Goal: Communication & Community: Answer question/provide support

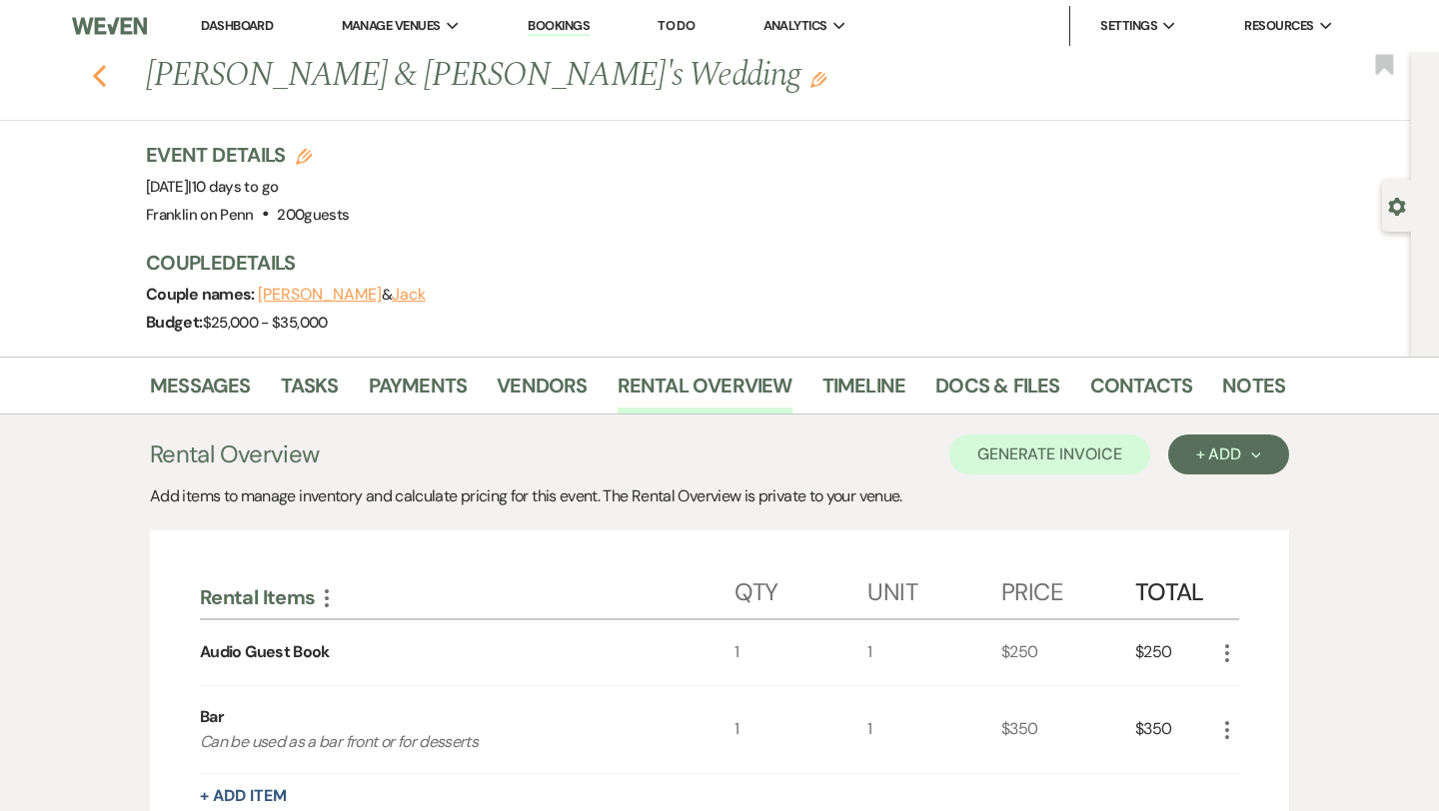
click at [104, 78] on icon "Previous" at bounding box center [99, 76] width 15 height 24
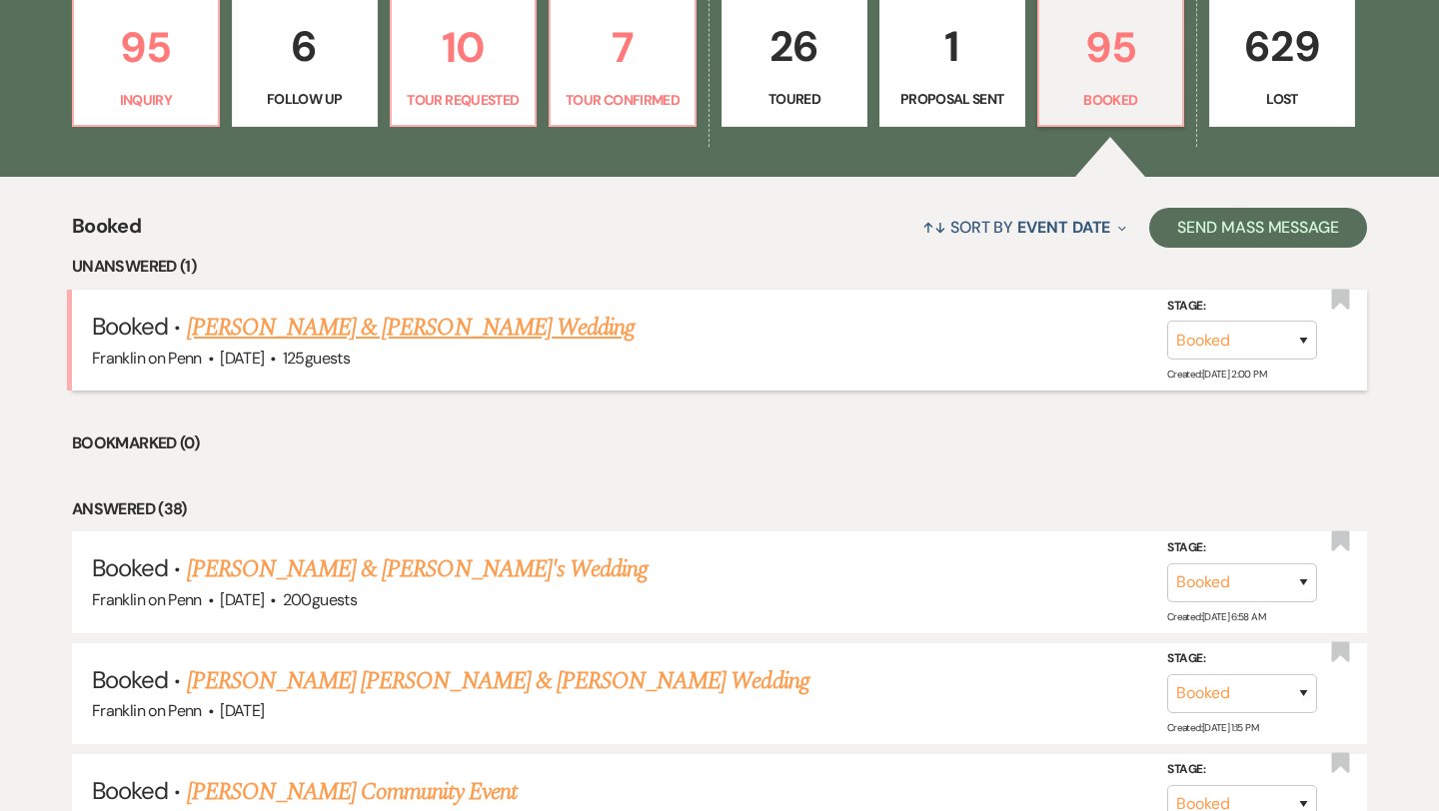
scroll to position [574, 0]
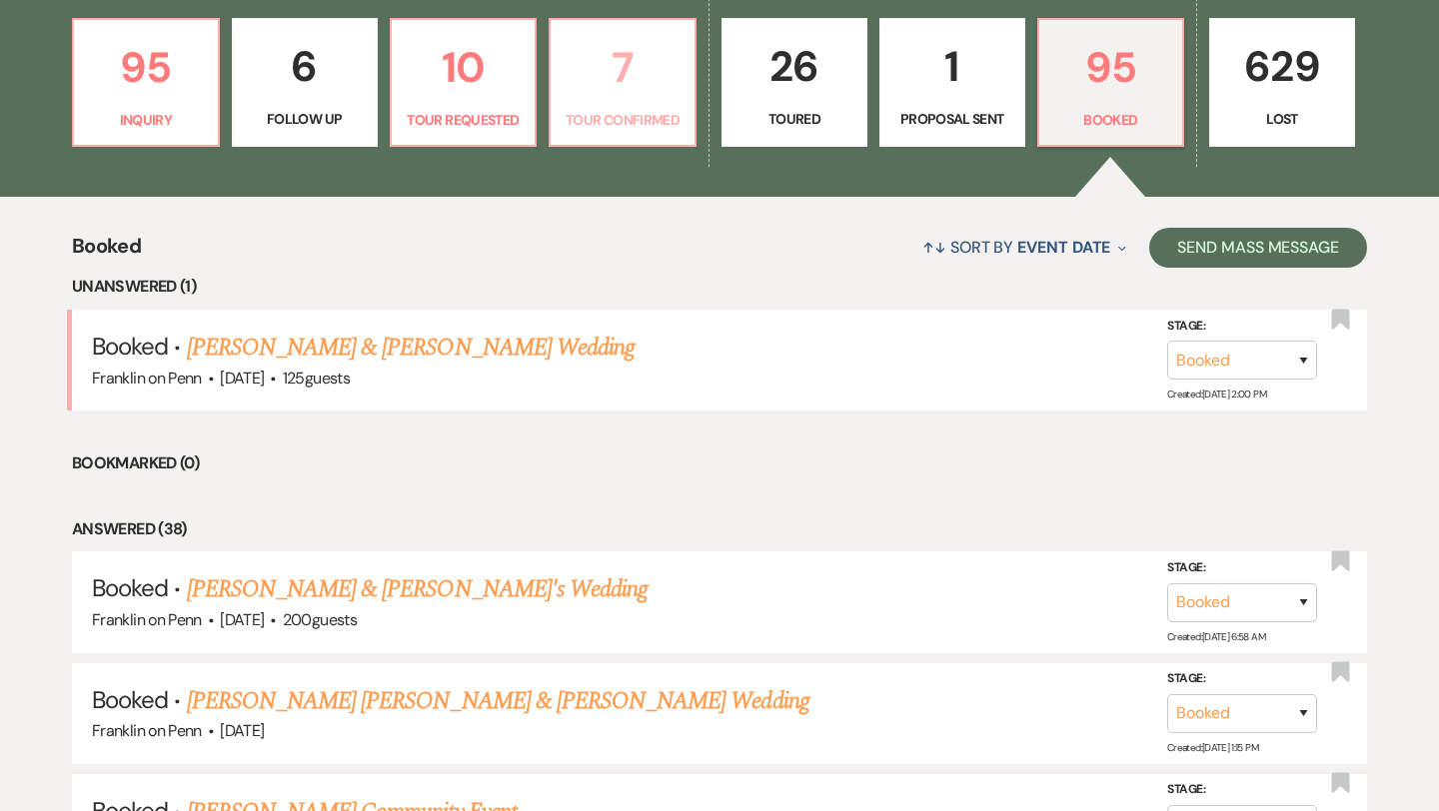
click at [609, 78] on p "7" at bounding box center [622, 67] width 120 height 67
select select "4"
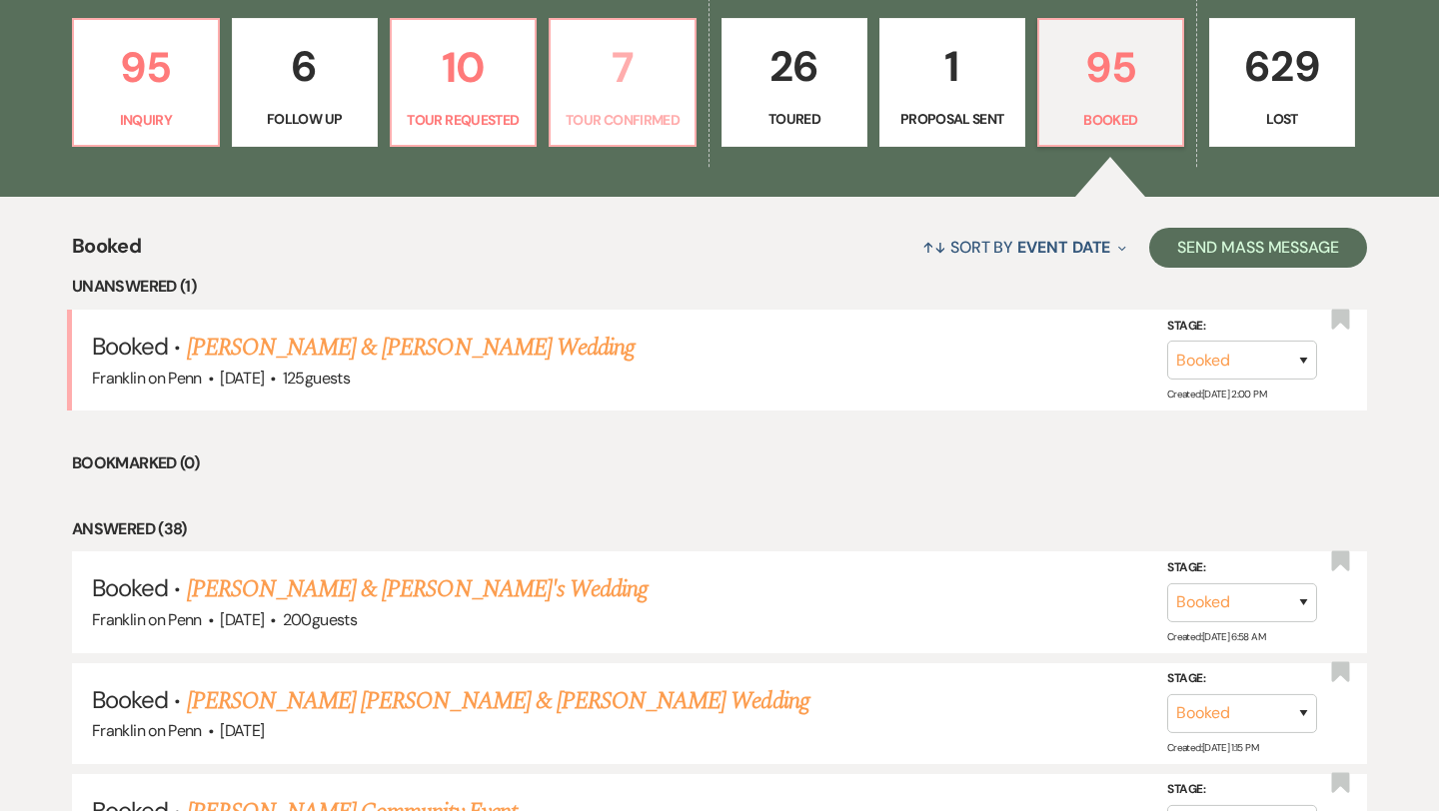
select select "4"
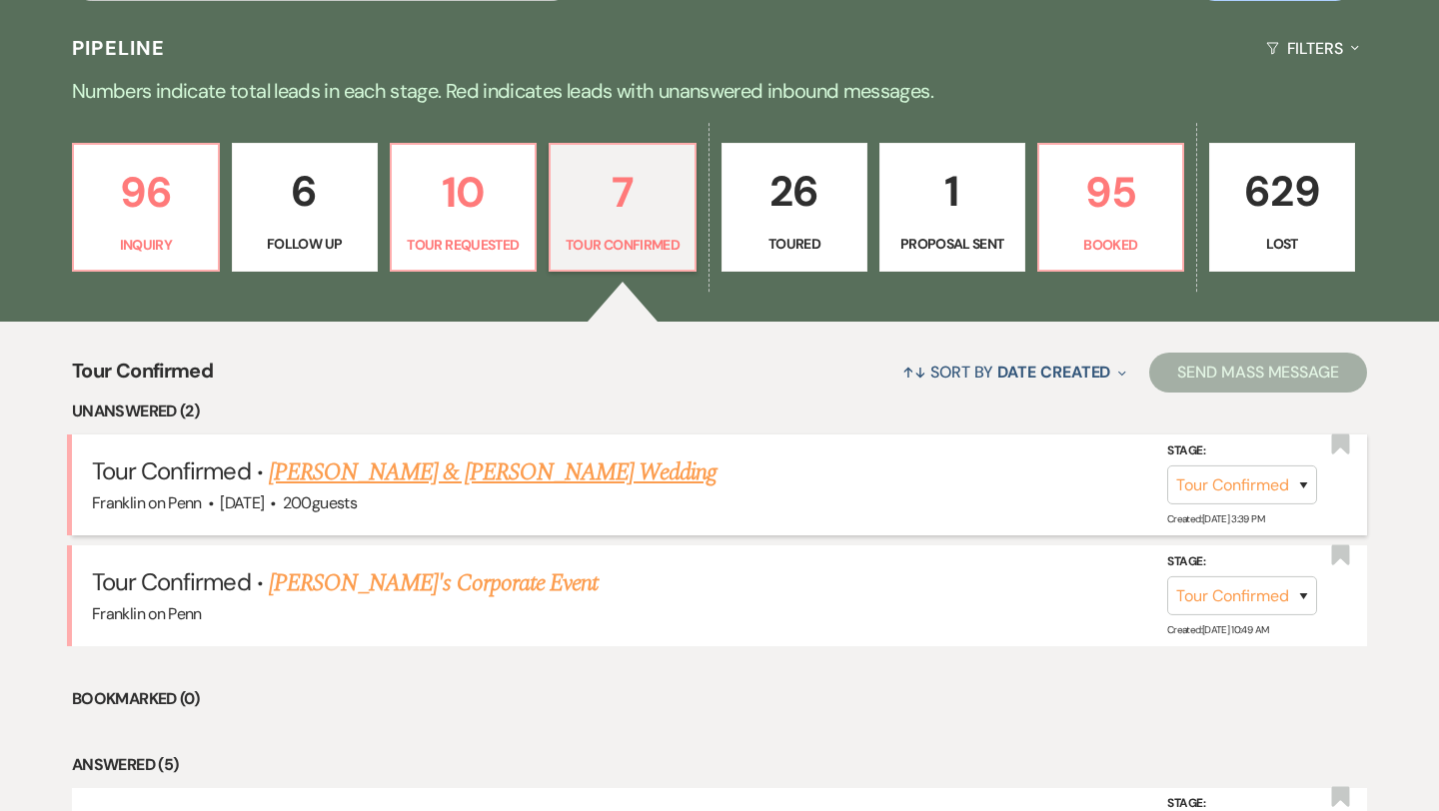
scroll to position [456, 0]
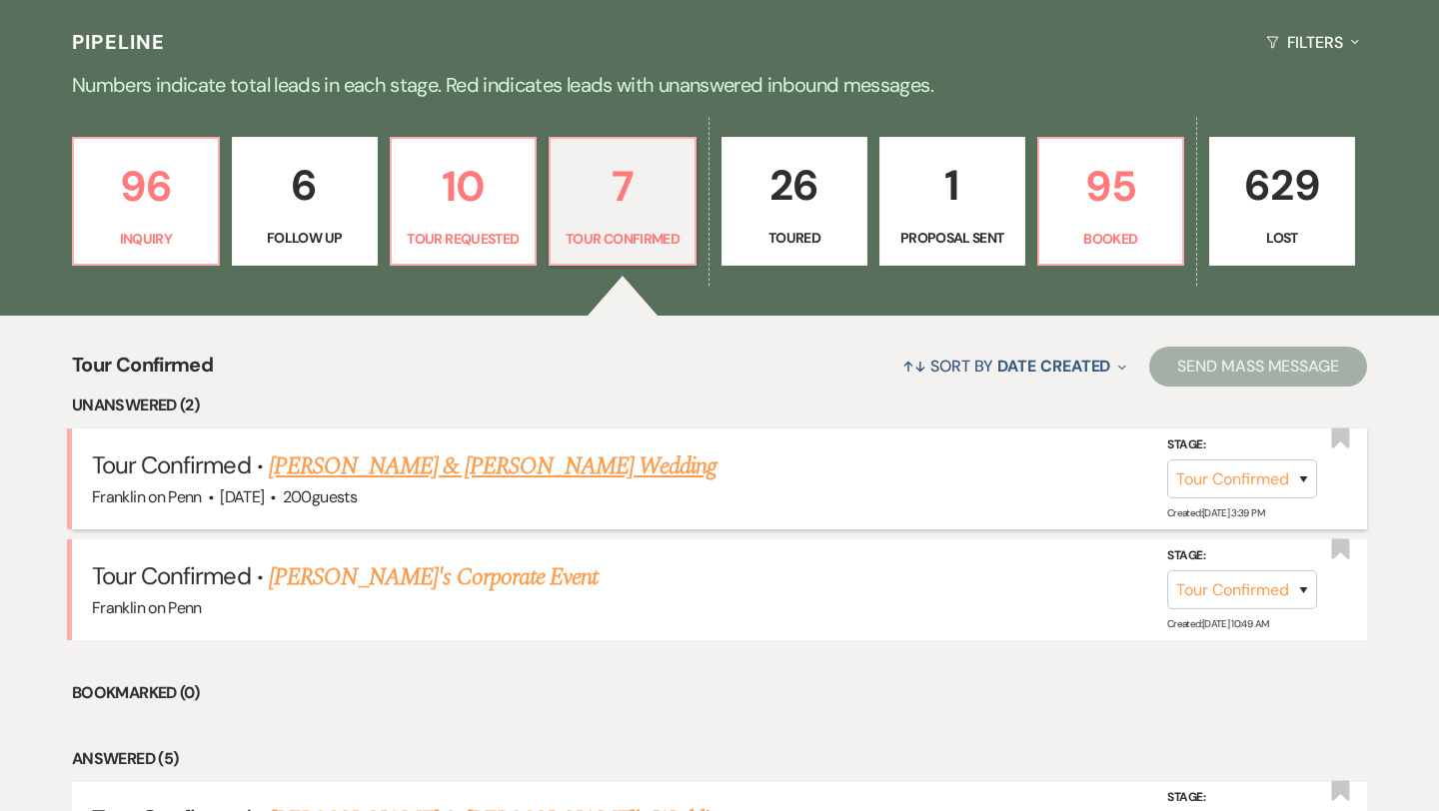
click at [460, 472] on link "[PERSON_NAME] & [PERSON_NAME] Wedding" at bounding box center [493, 467] width 448 height 36
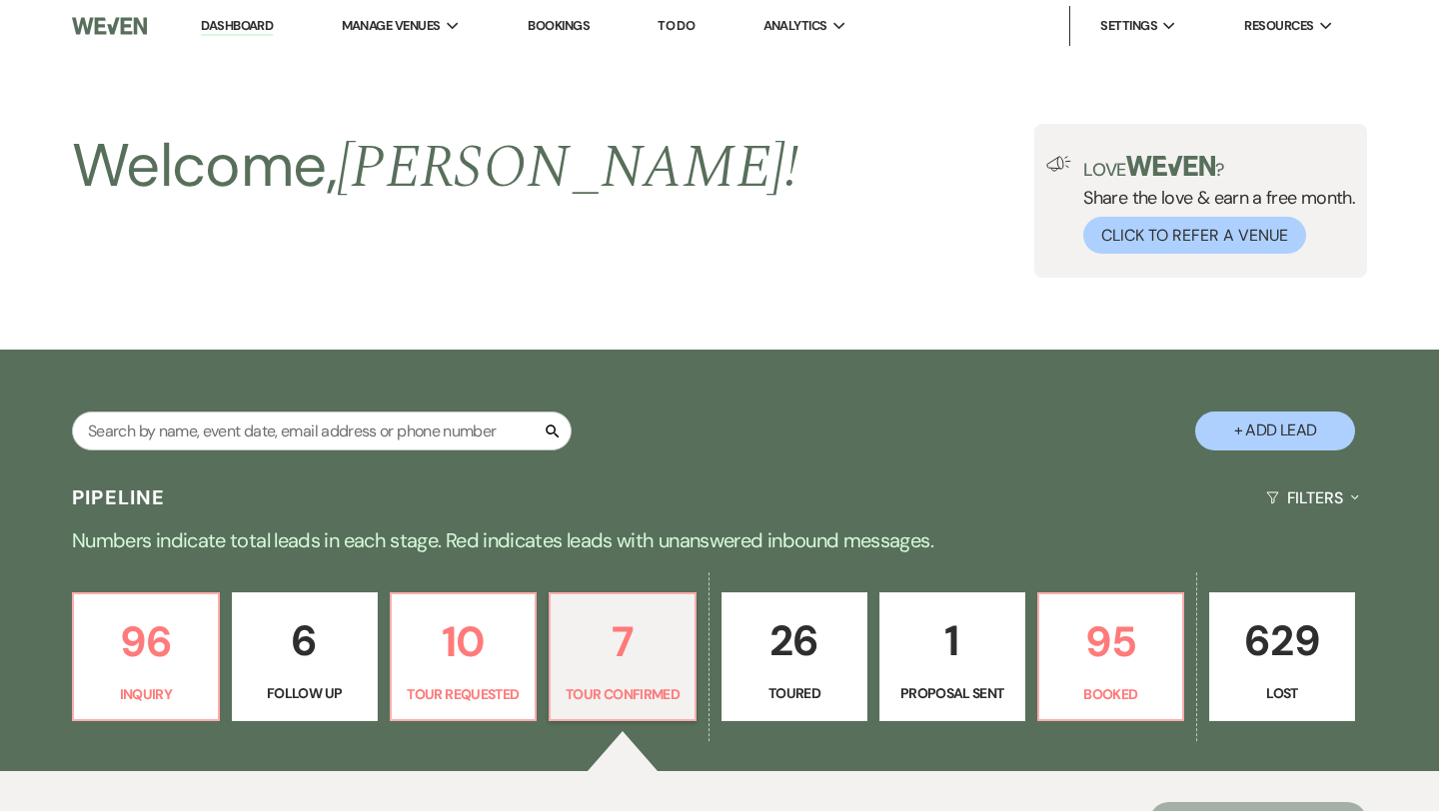
select select "4"
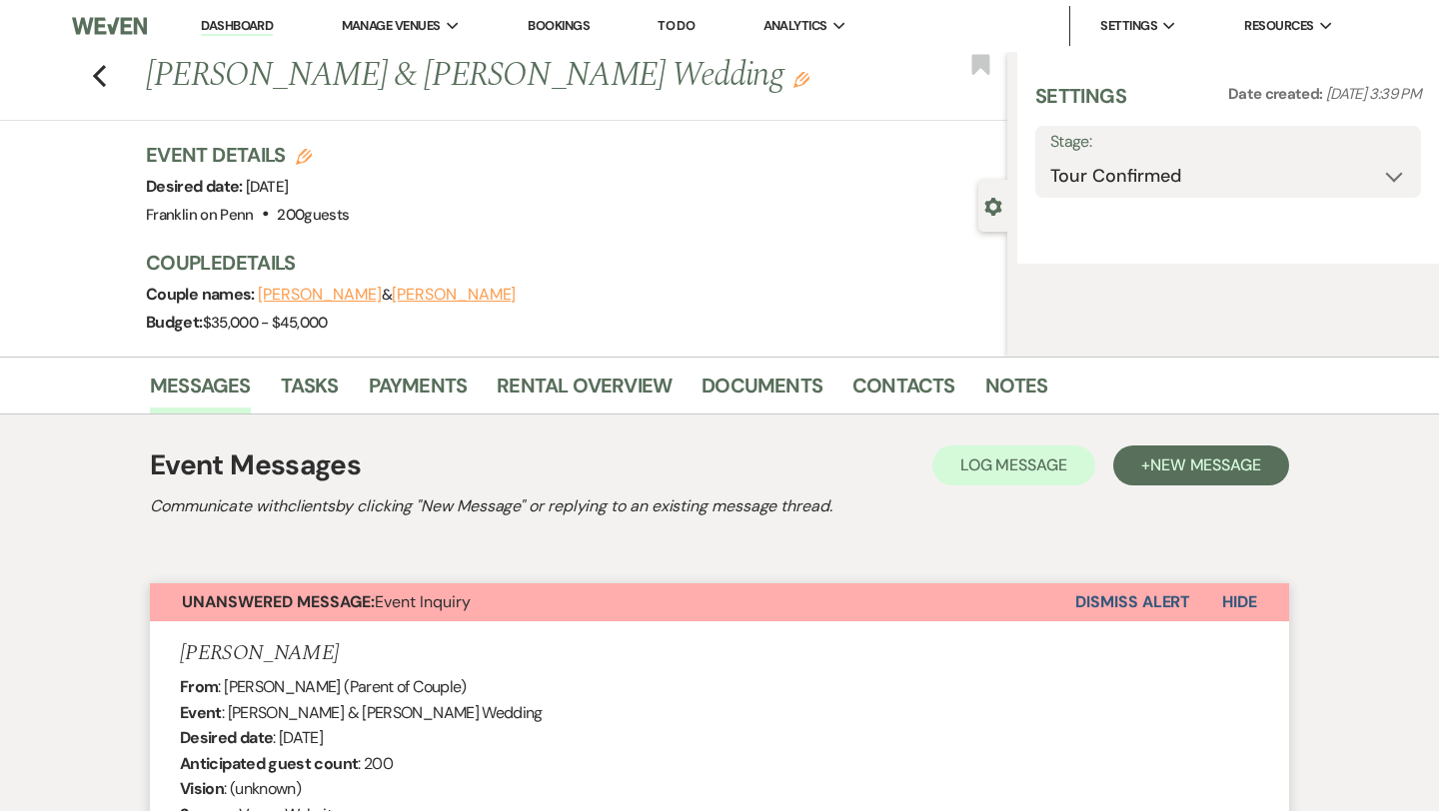
select select "5"
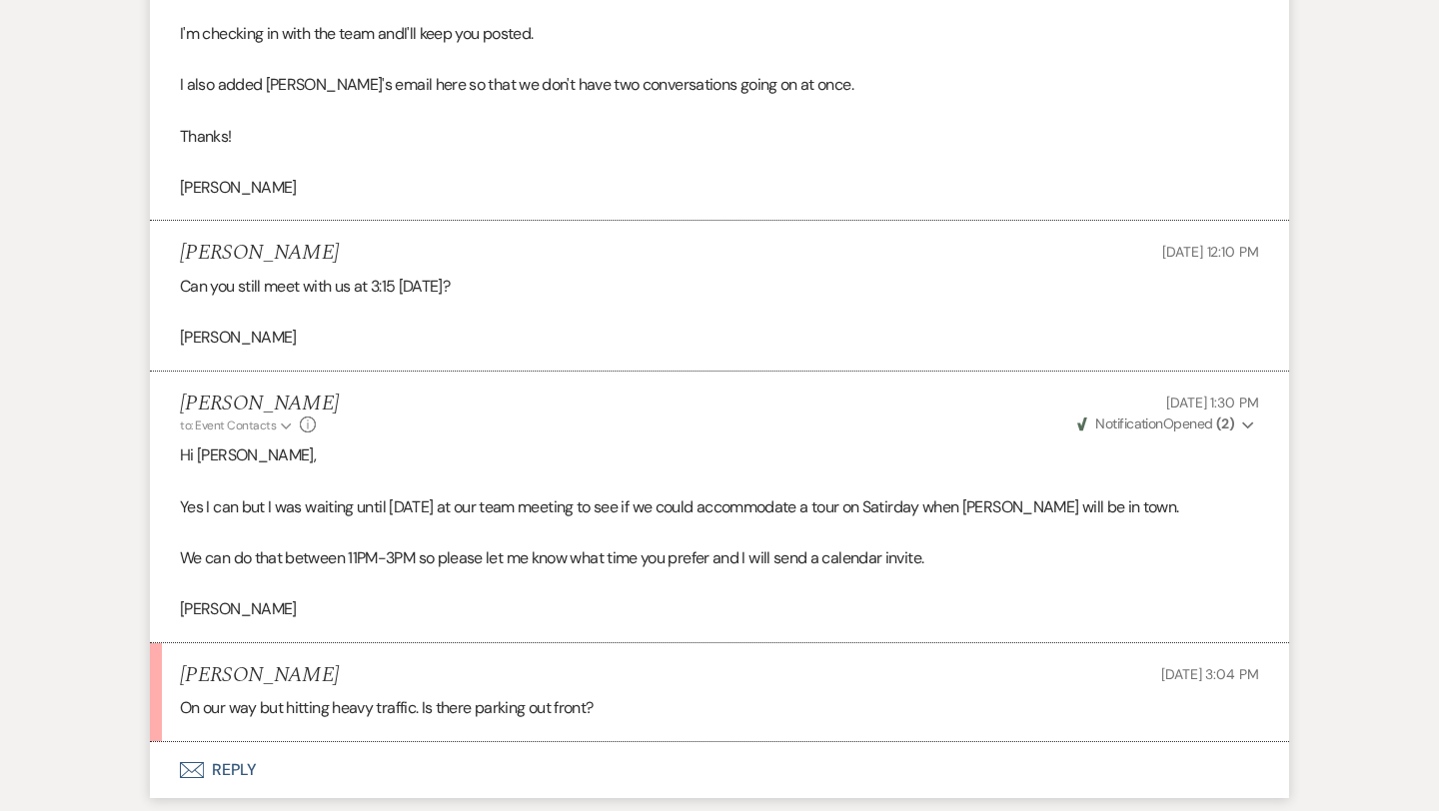
scroll to position [3434, 0]
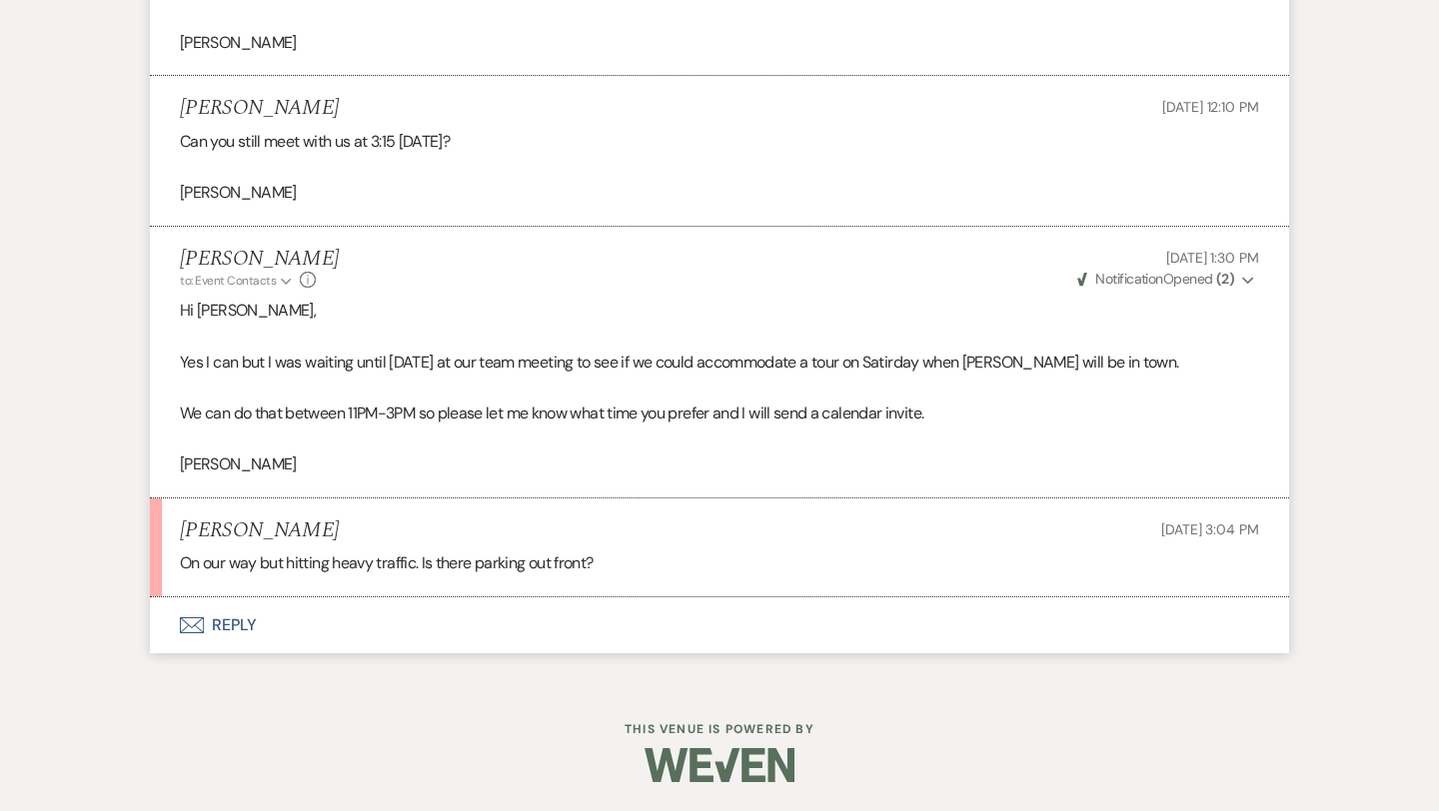
click at [241, 627] on button "Envelope Reply" at bounding box center [719, 625] width 1139 height 56
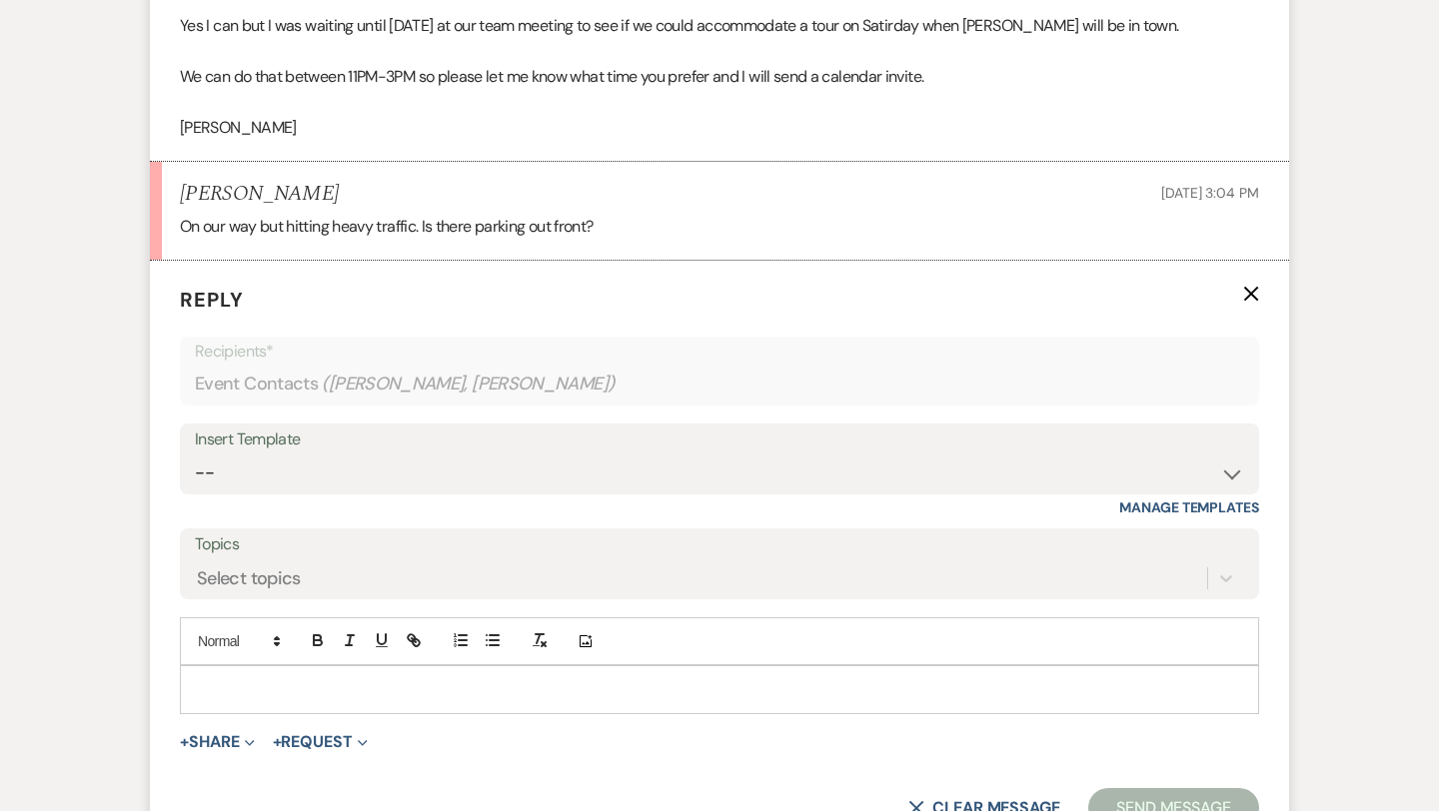
scroll to position [3816, 0]
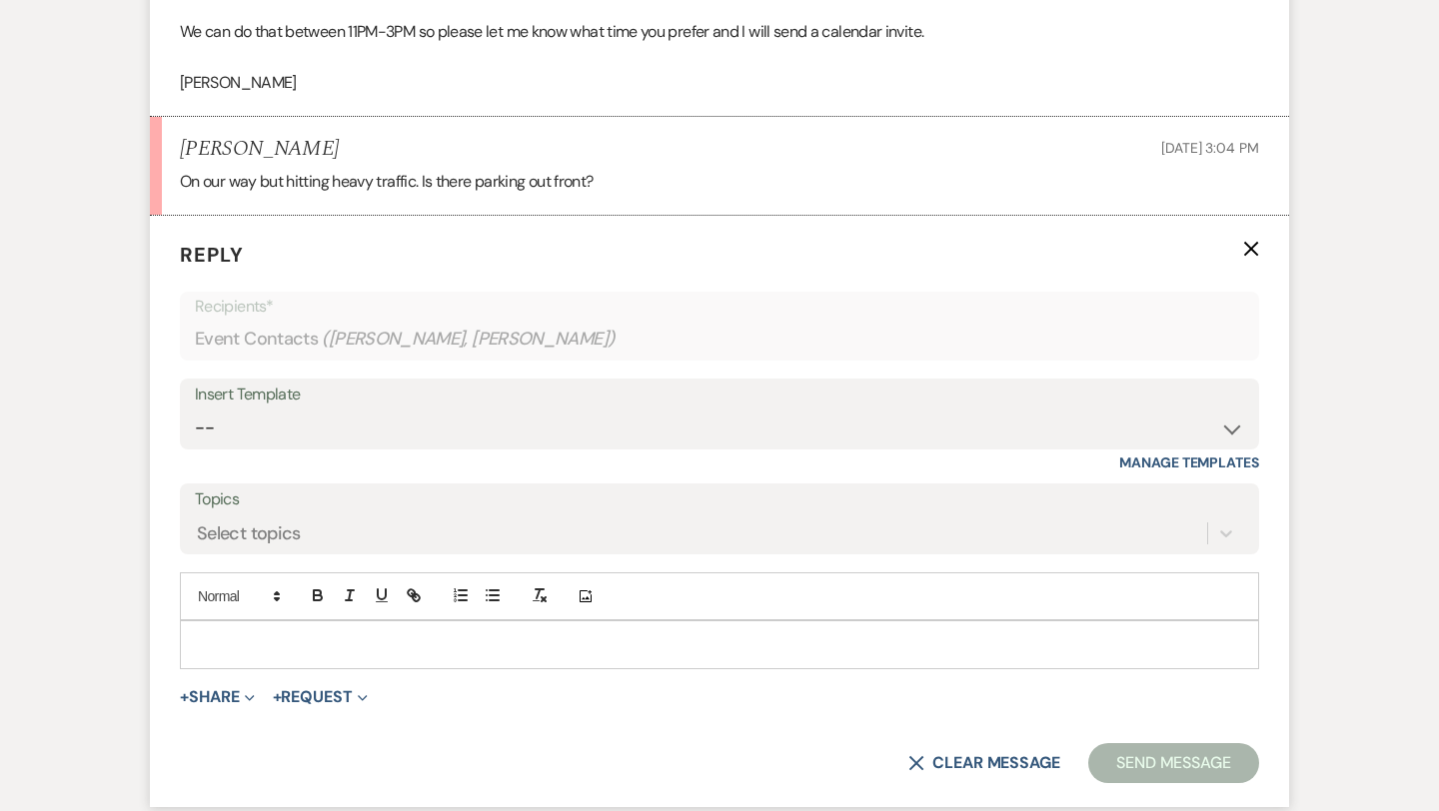
click at [238, 653] on p at bounding box center [719, 644] width 1047 height 22
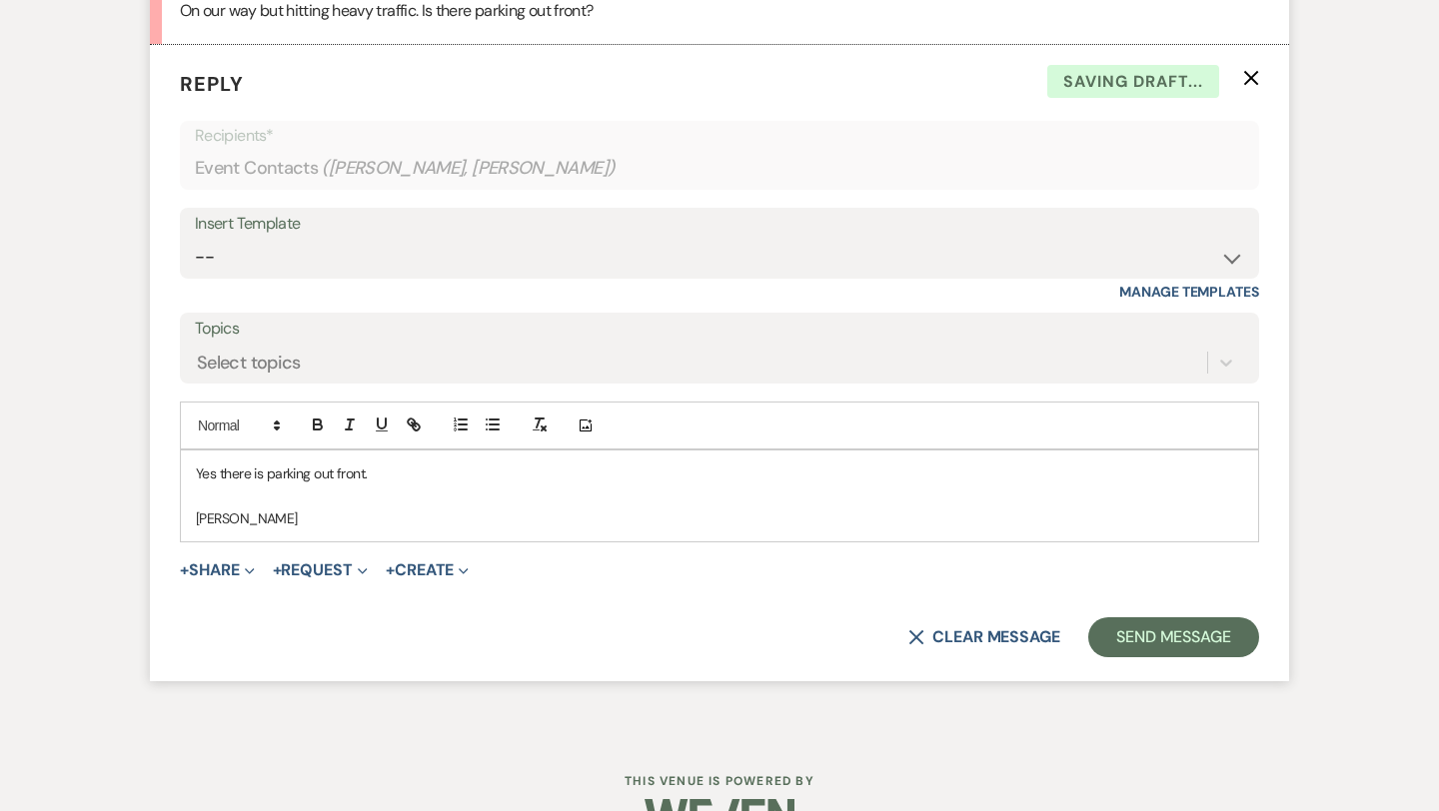
scroll to position [3990, 0]
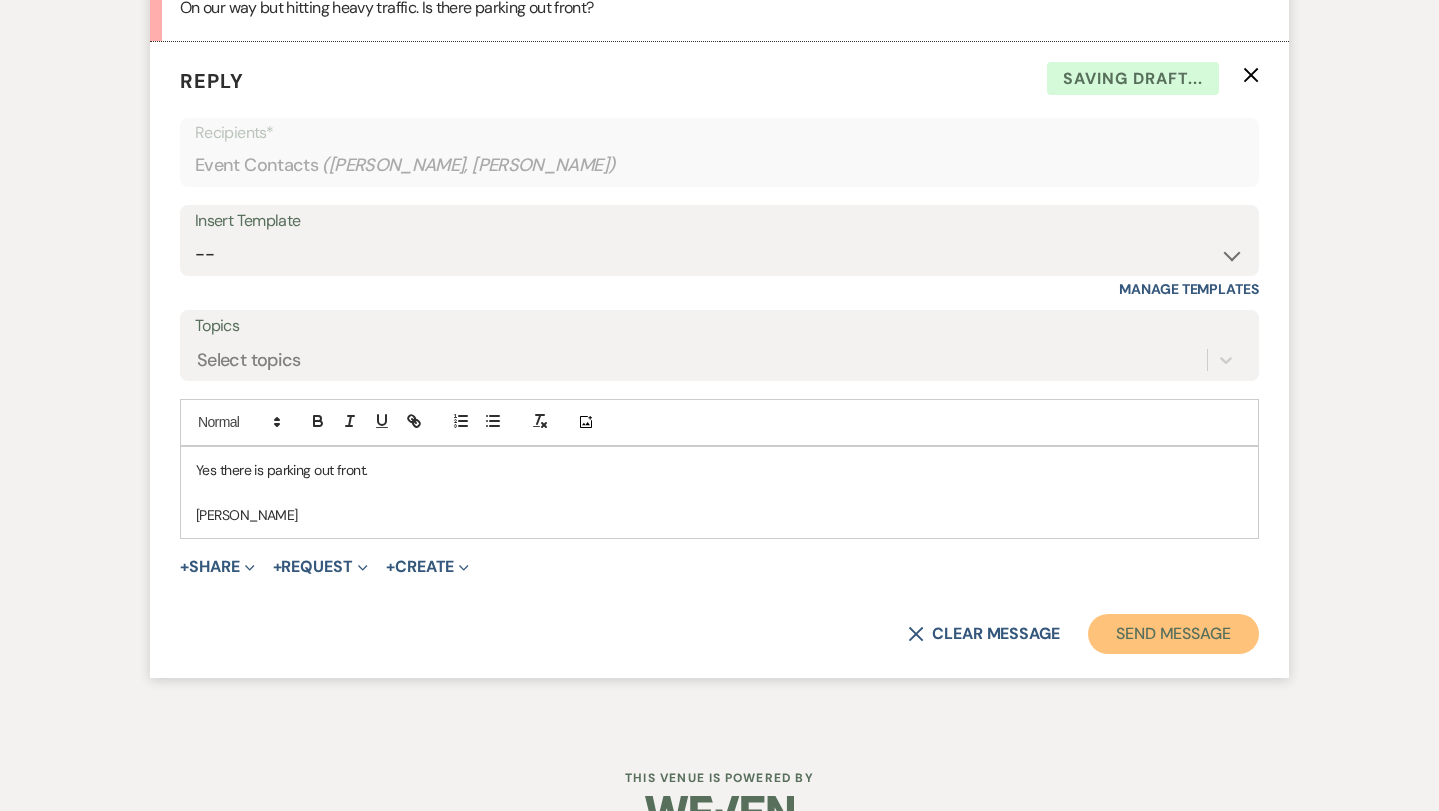
click at [1186, 649] on button "Send Message" at bounding box center [1173, 634] width 171 height 40
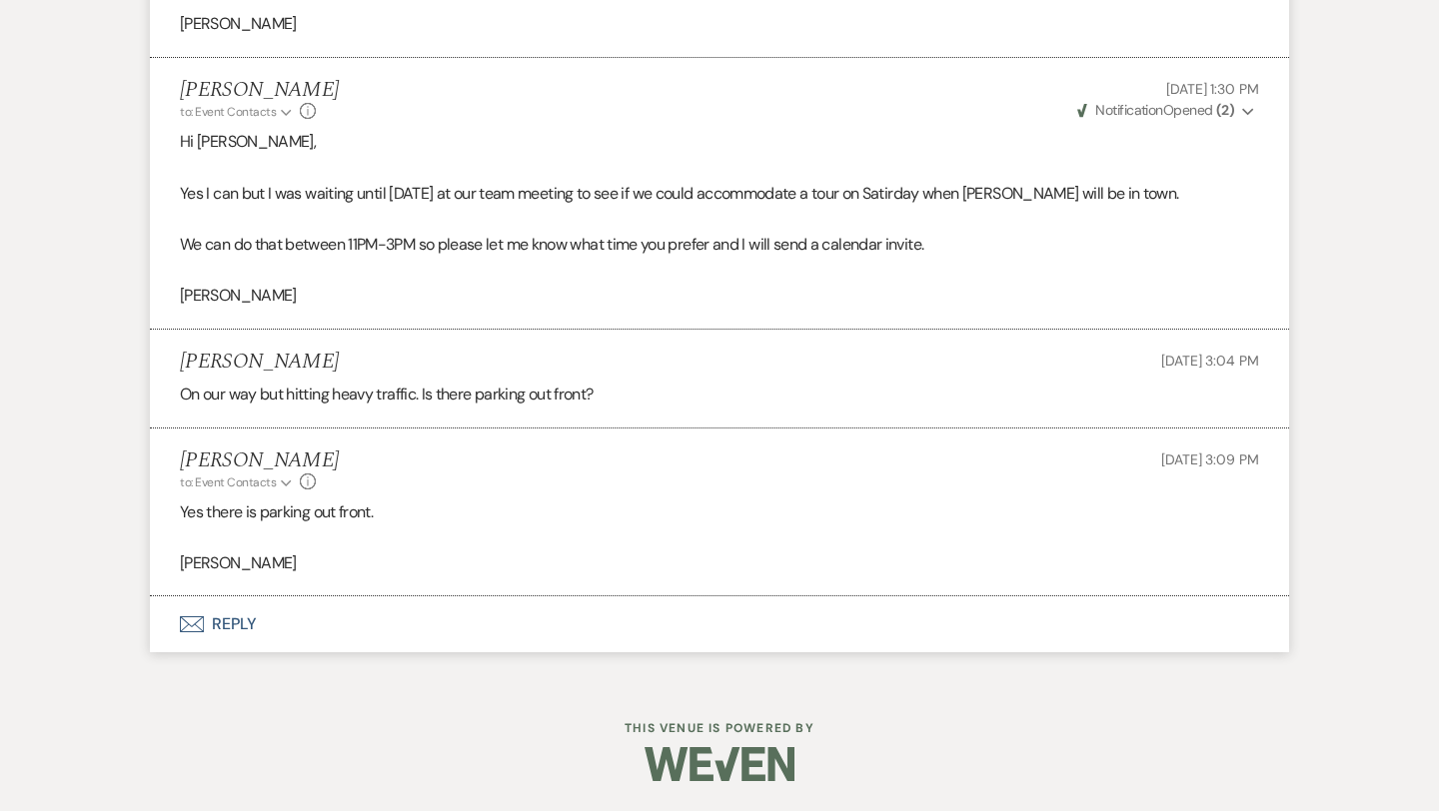
scroll to position [3702, 0]
